Goal: Task Accomplishment & Management: Use online tool/utility

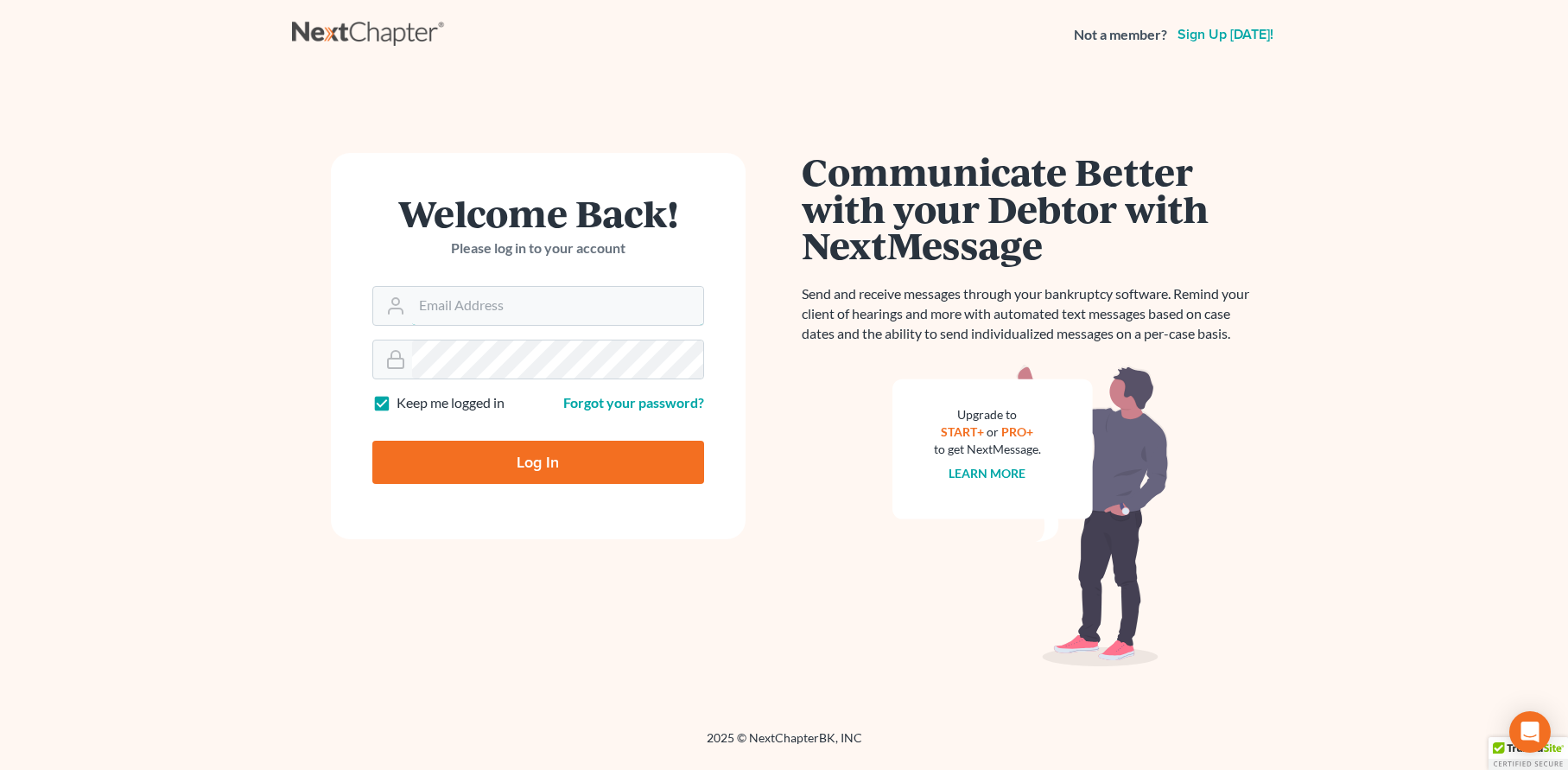
type input "[EMAIL_ADDRESS][DOMAIN_NAME]"
click at [551, 465] on input "Log In" at bounding box center [537, 462] width 331 height 44
type input "Thinking..."
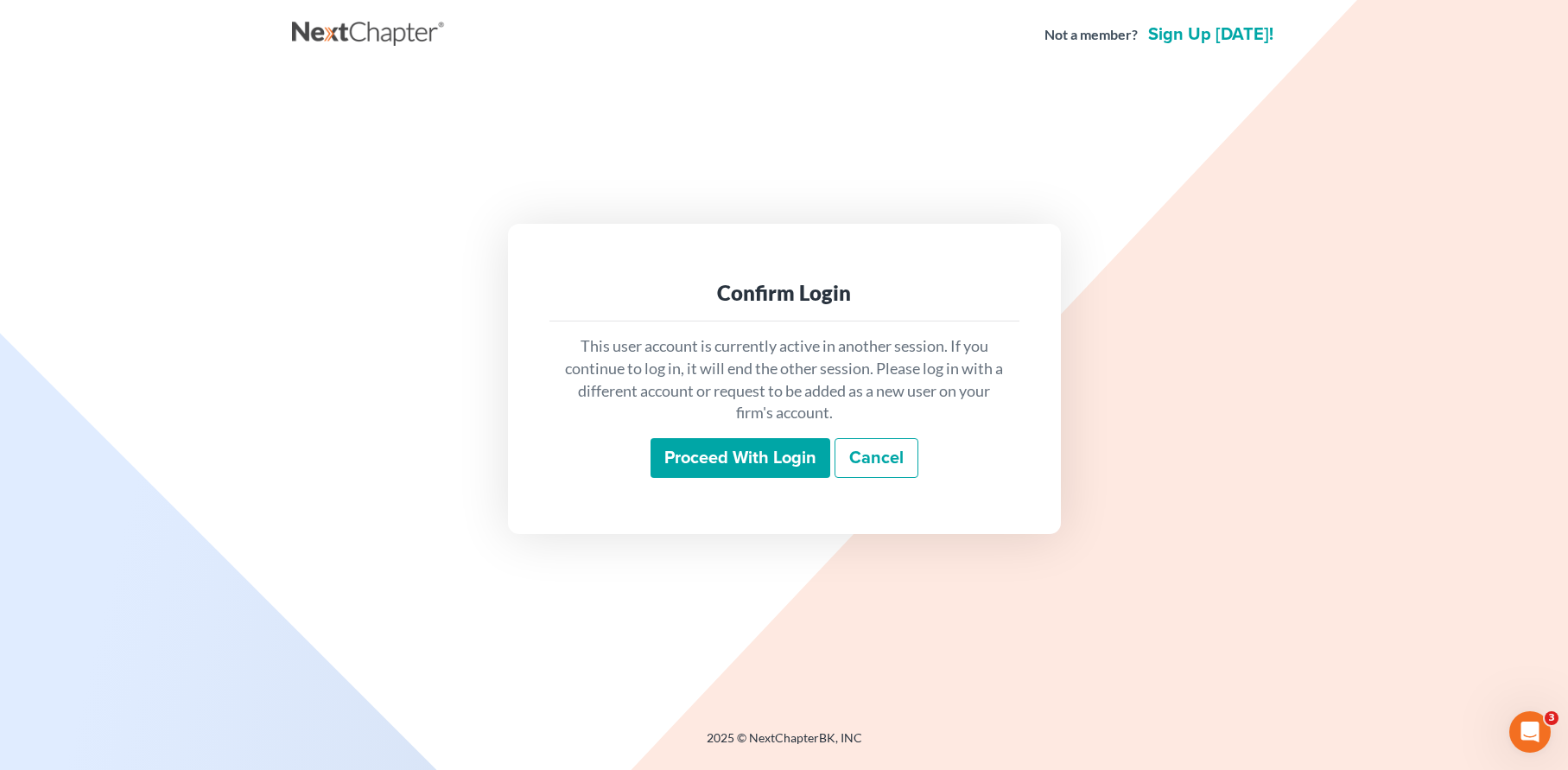
click at [725, 466] on input "Proceed with login" at bounding box center [739, 458] width 179 height 40
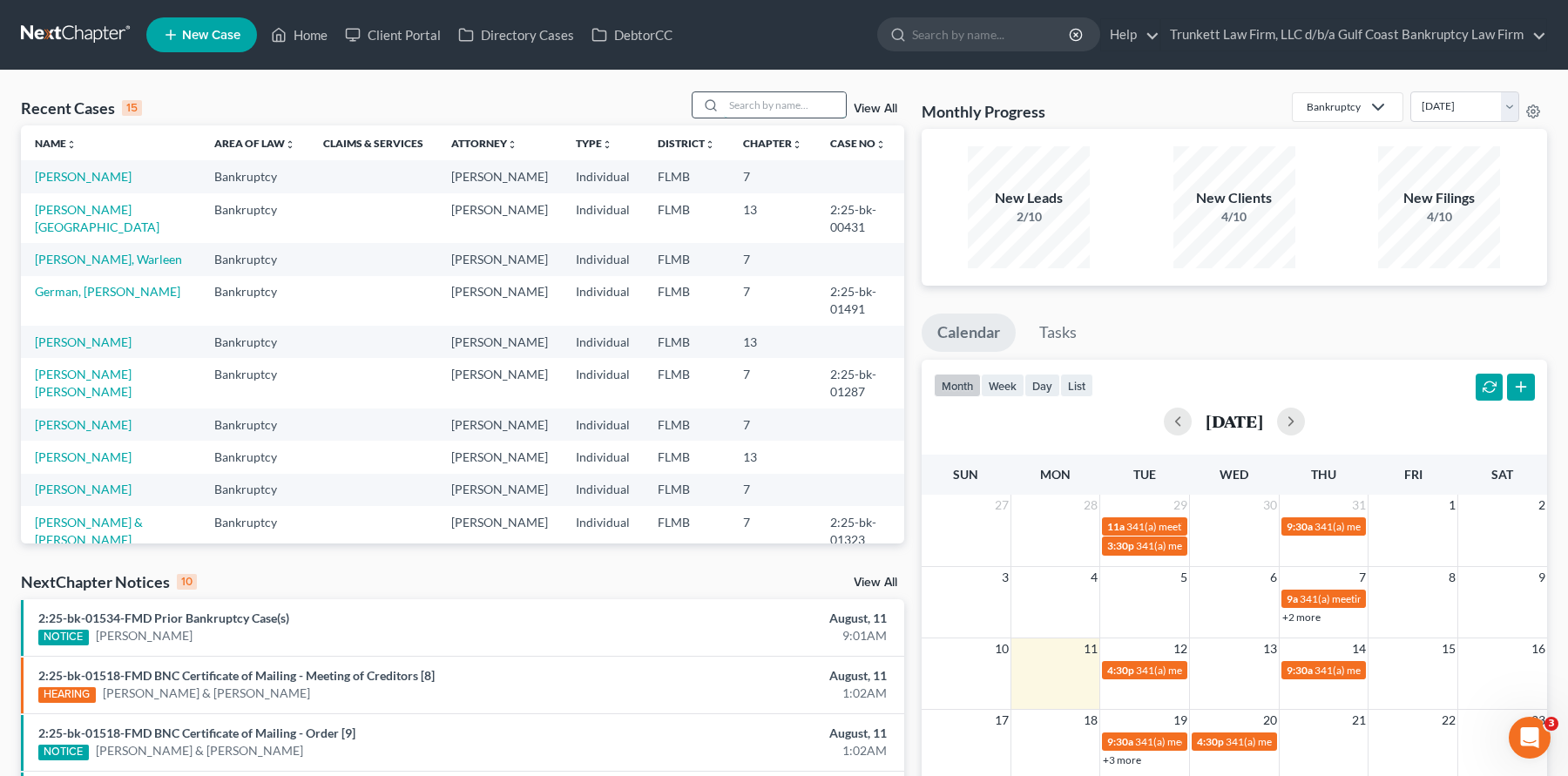
click at [743, 100] on input "search" at bounding box center [784, 104] width 122 height 25
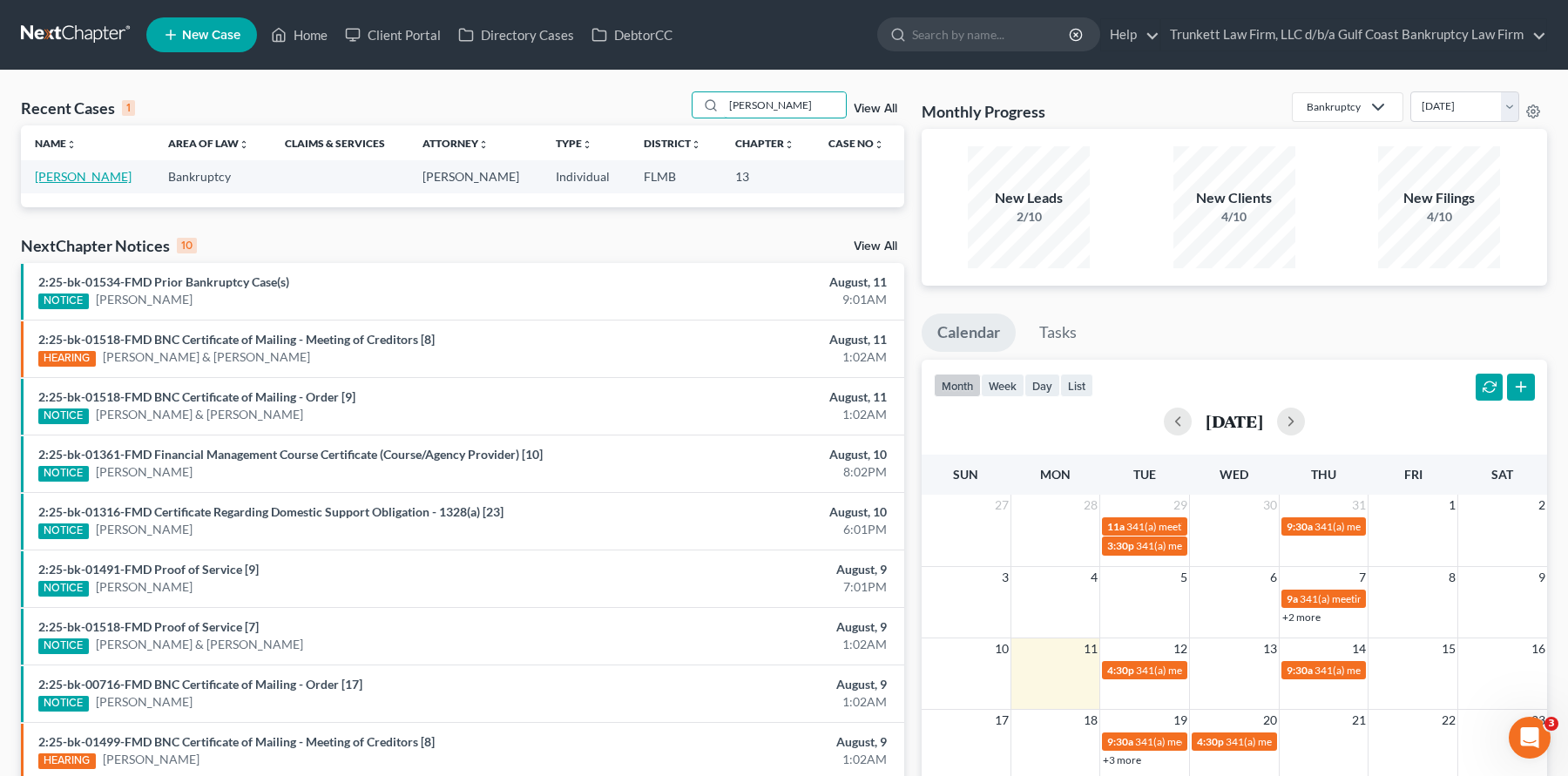
type input "[PERSON_NAME]"
click at [74, 179] on link "[PERSON_NAME]" at bounding box center [82, 176] width 97 height 14
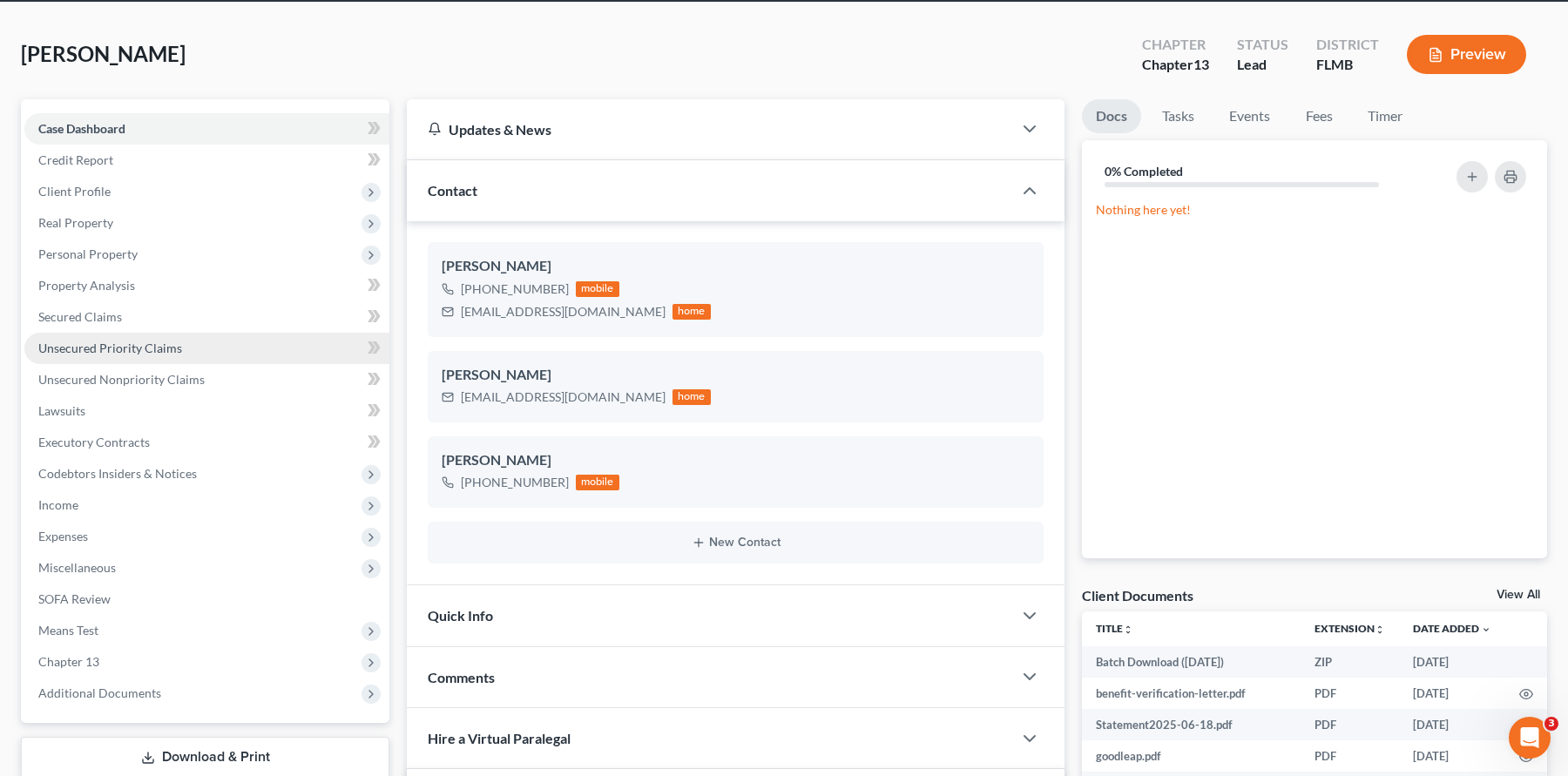
scroll to position [87, 0]
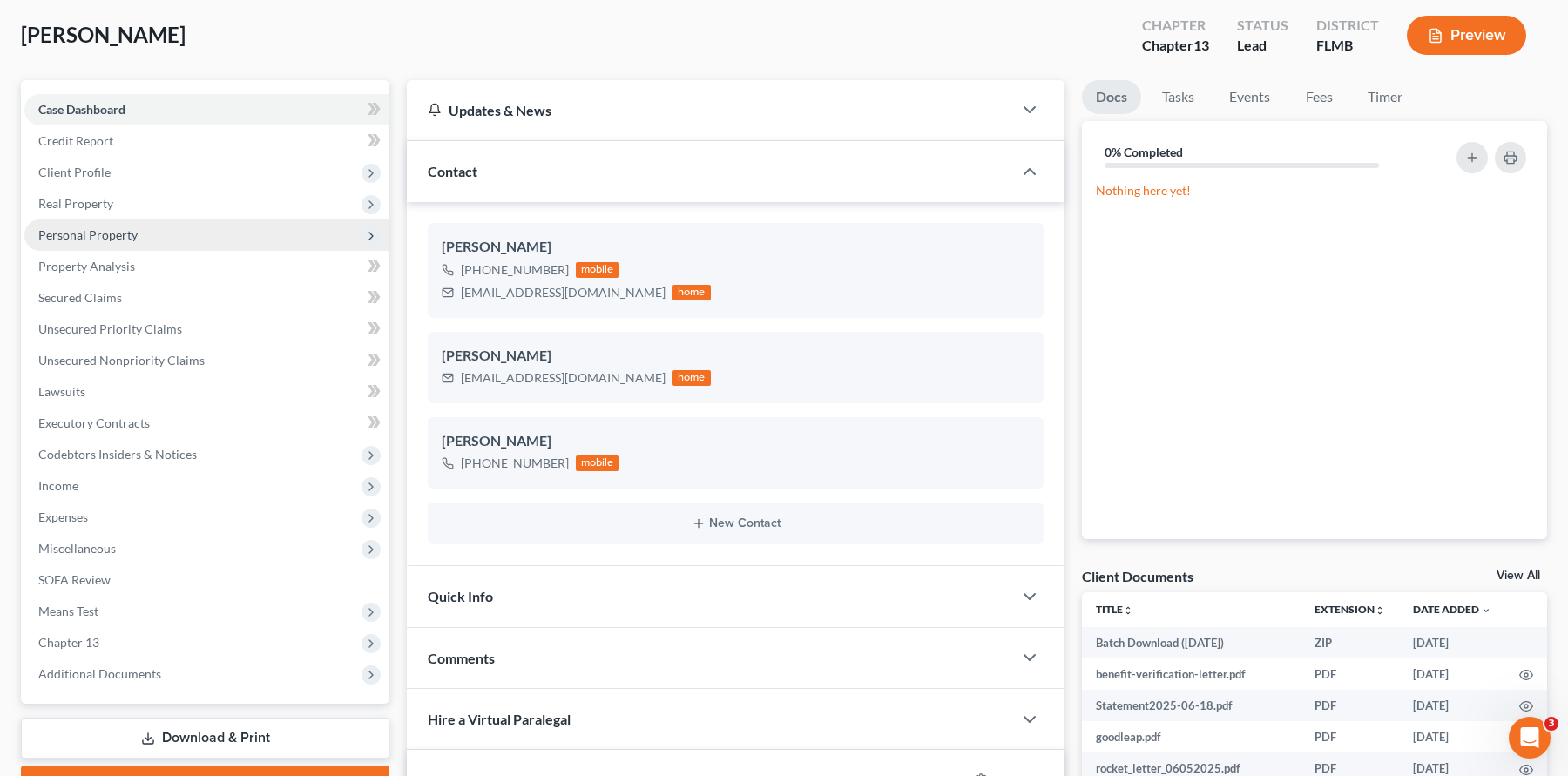
click at [118, 243] on span "Personal Property" at bounding box center [206, 234] width 365 height 32
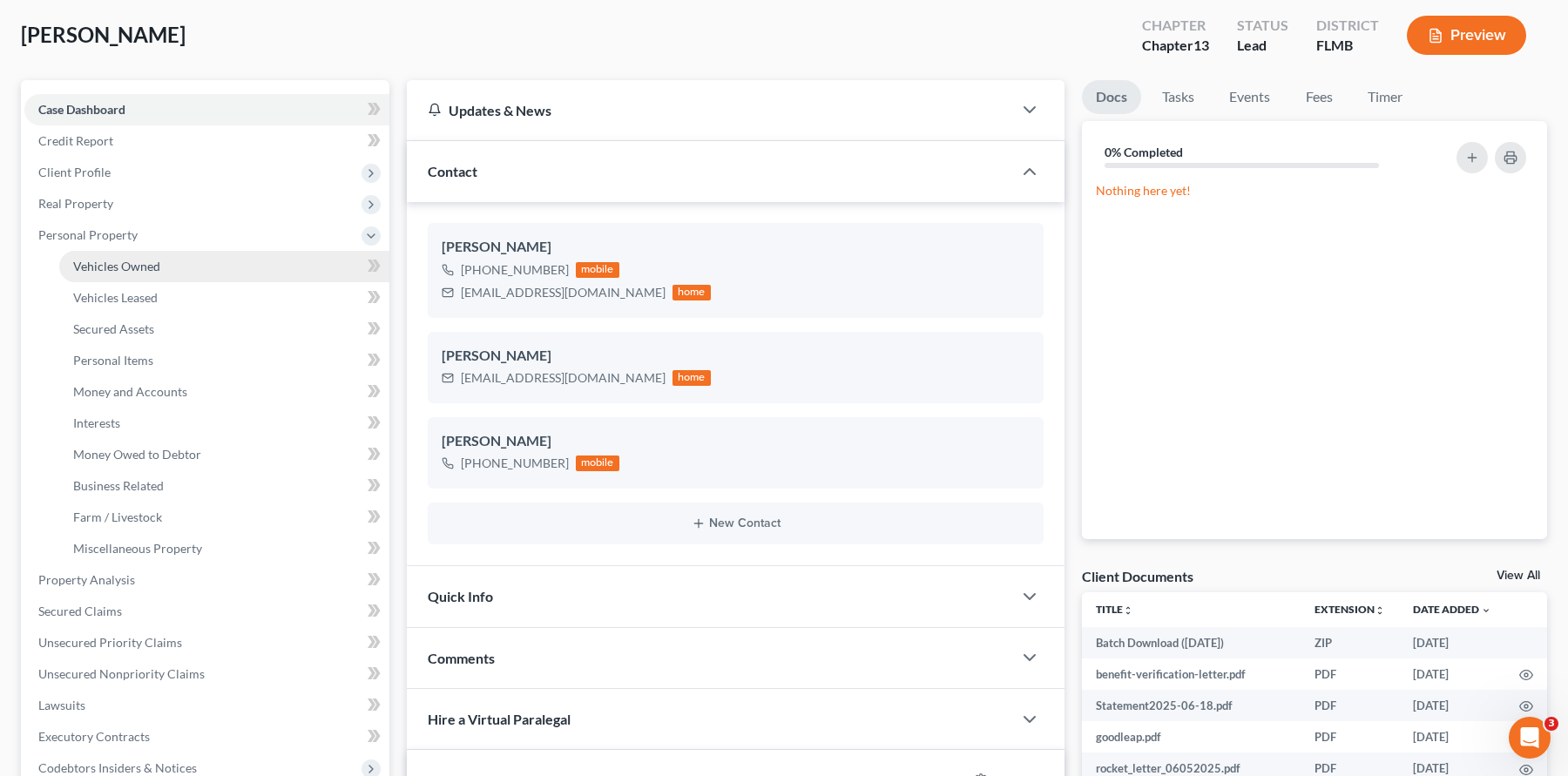
click at [144, 274] on link "Vehicles Owned" at bounding box center [224, 266] width 330 height 32
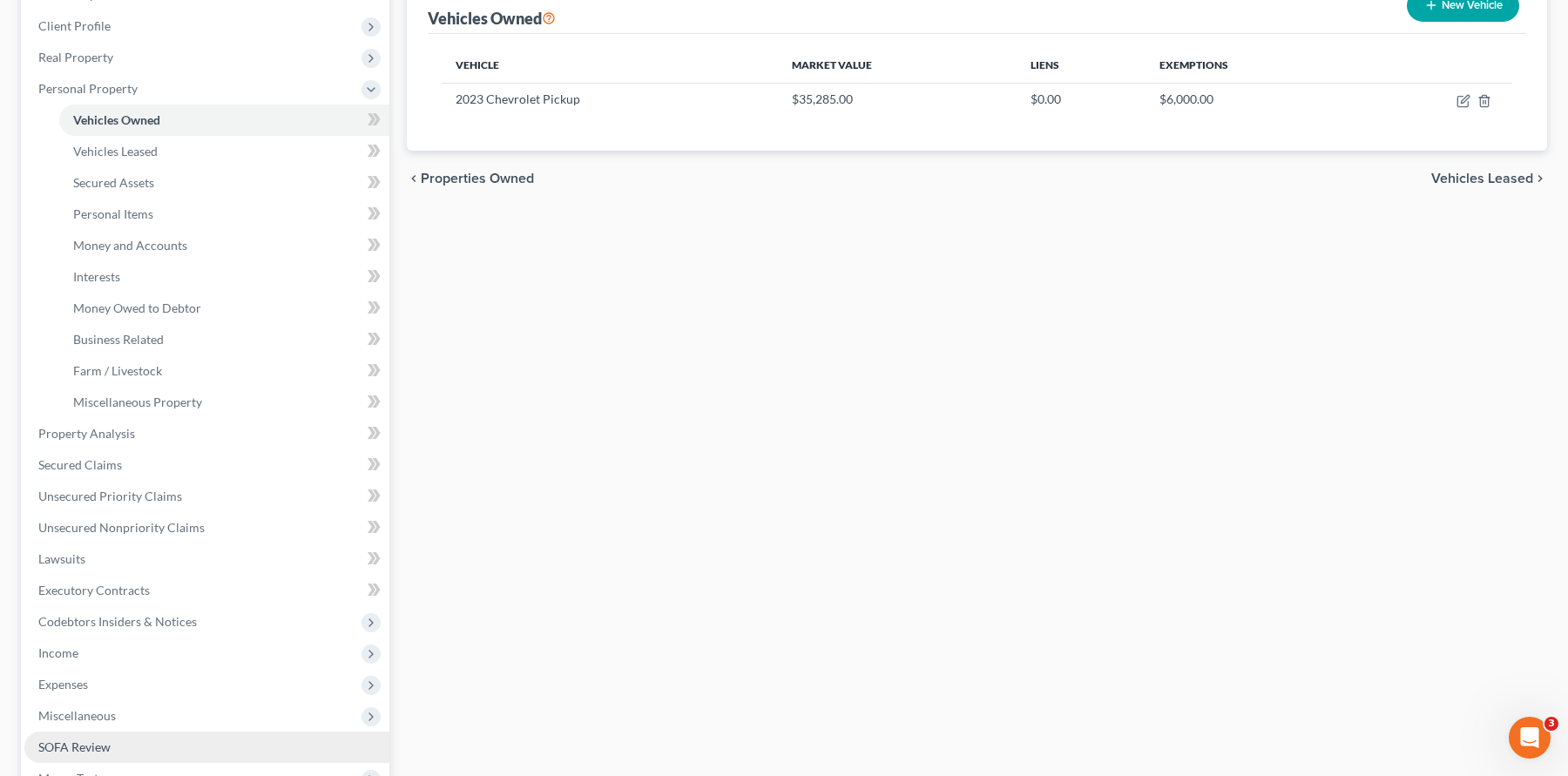
scroll to position [321, 0]
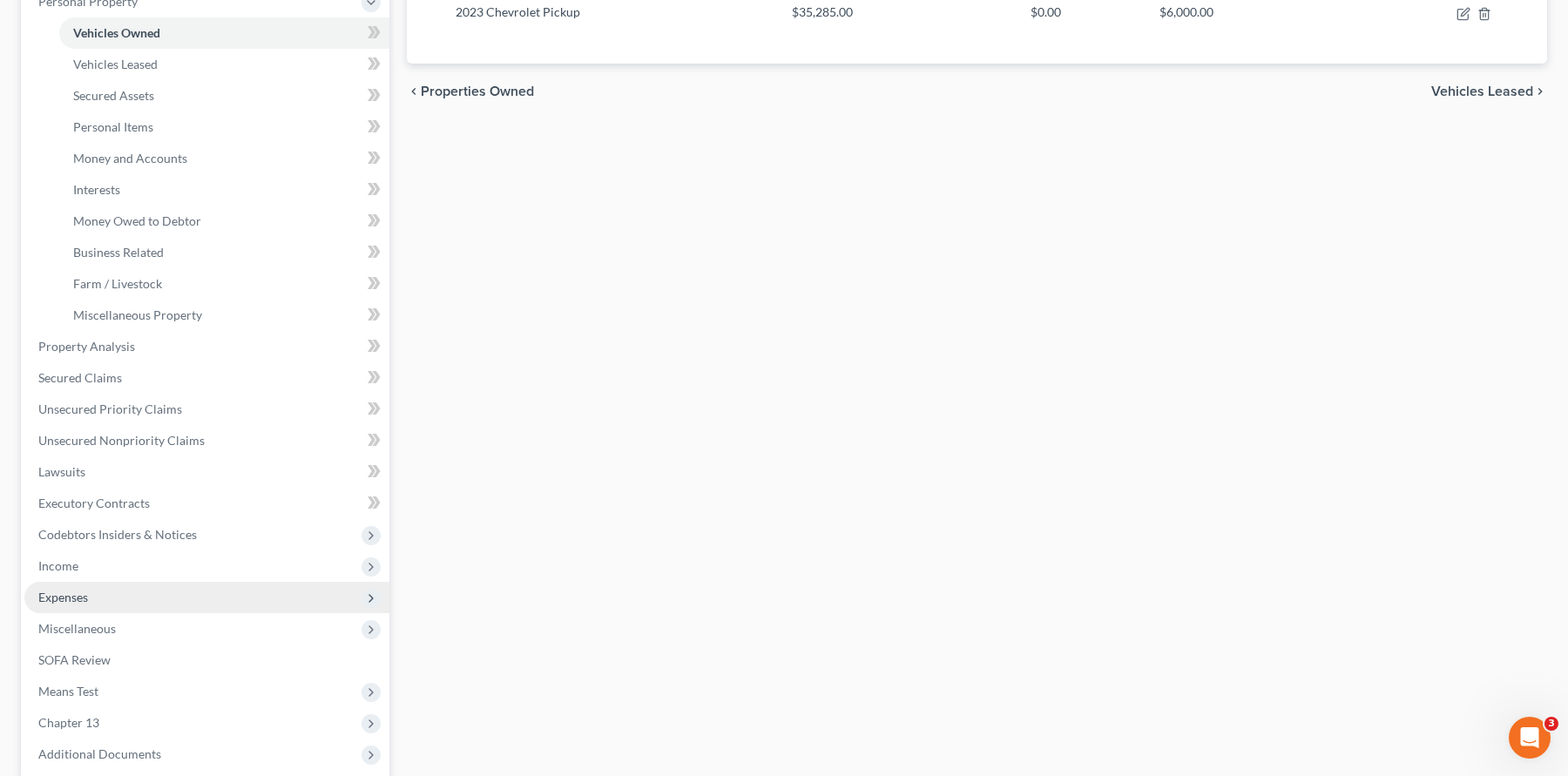
click at [107, 599] on span "Expenses" at bounding box center [206, 597] width 365 height 32
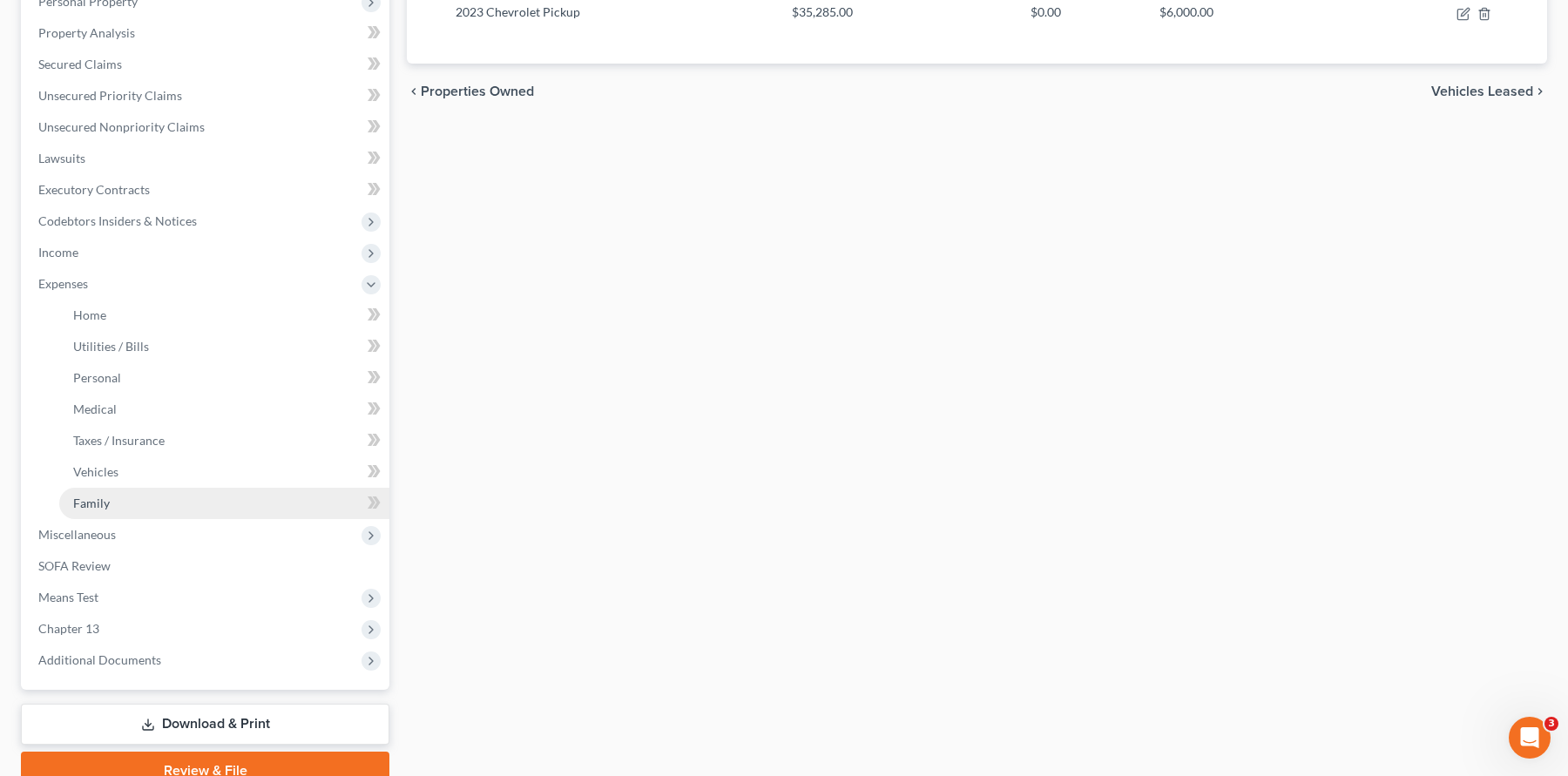
click at [126, 499] on link "Family" at bounding box center [224, 503] width 330 height 32
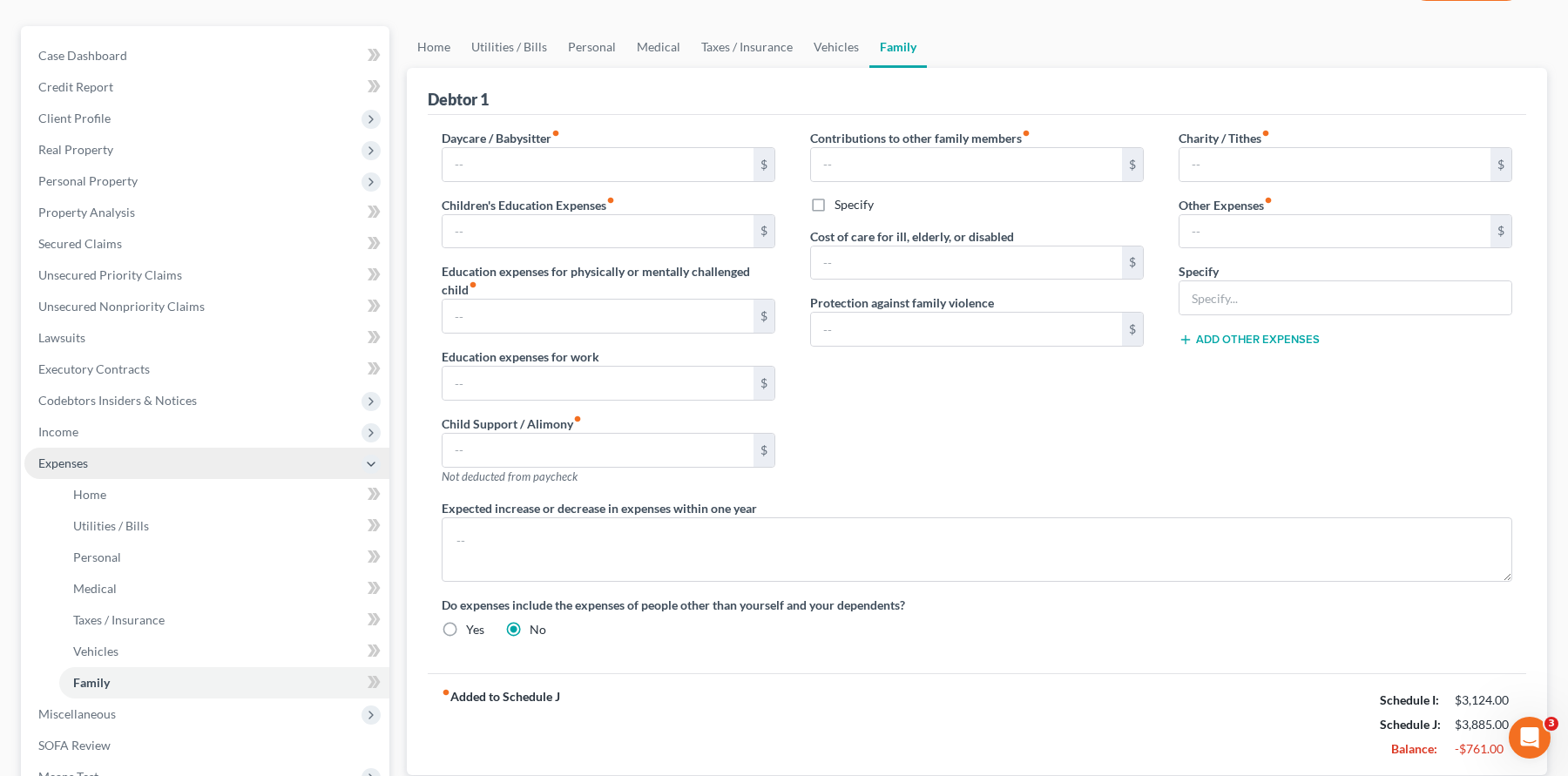
scroll to position [140, 0]
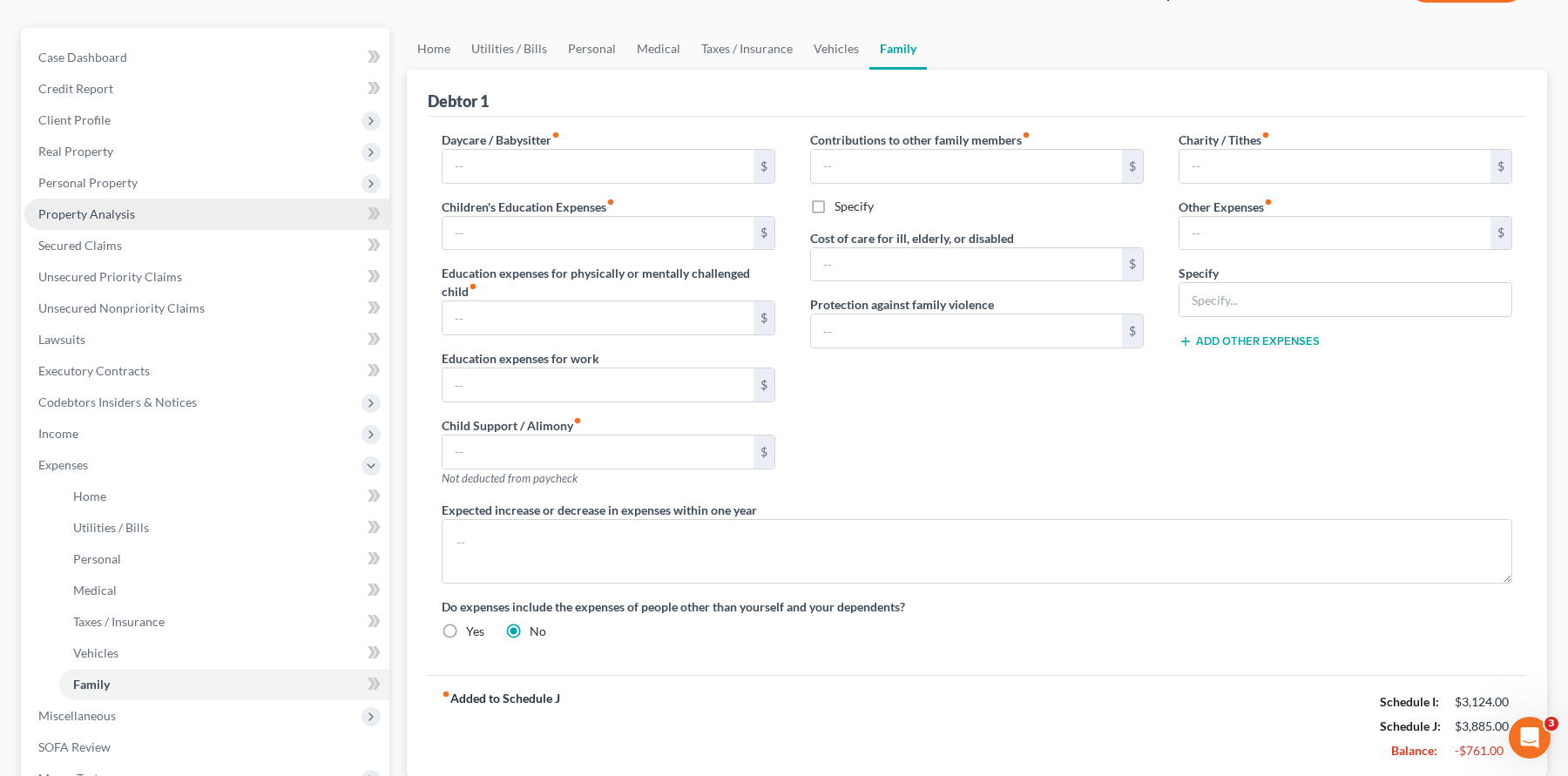
click at [122, 213] on span "Property Analysis" at bounding box center [86, 213] width 97 height 14
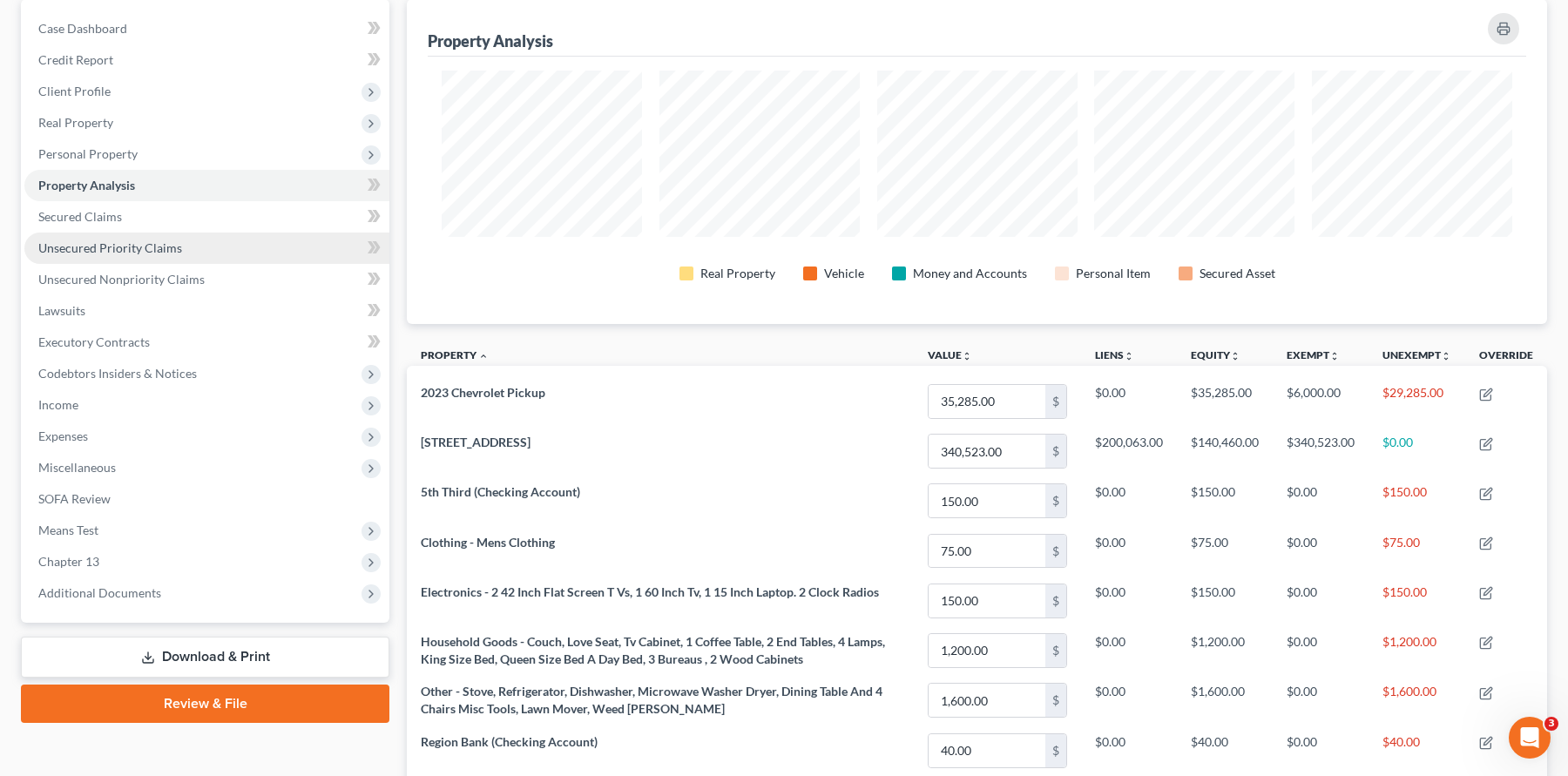
scroll to position [126, 0]
